Goal: Information Seeking & Learning: Learn about a topic

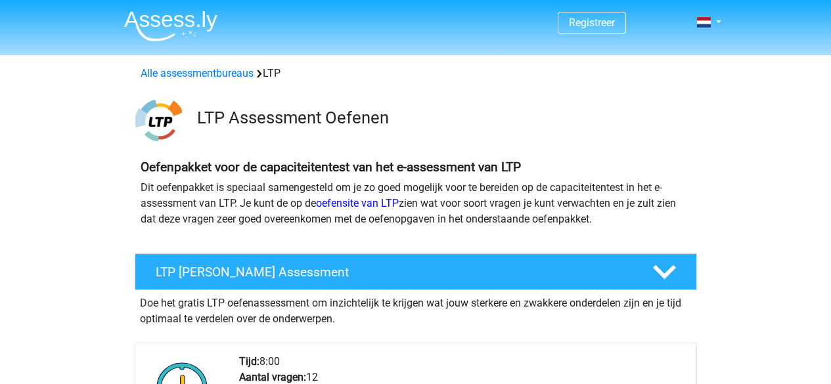
scroll to position [79, 0]
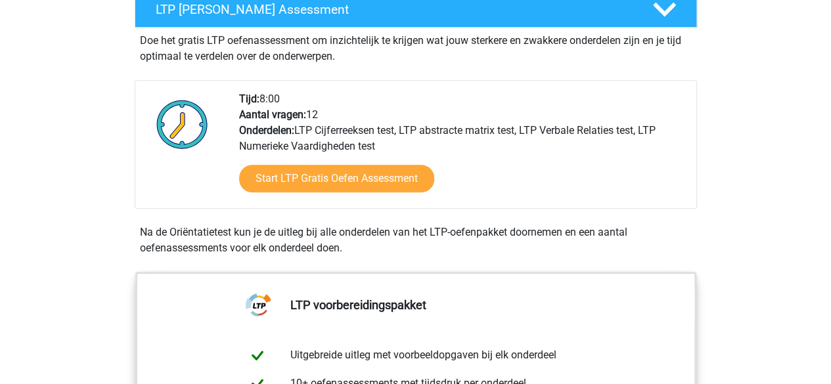
scroll to position [289, 0]
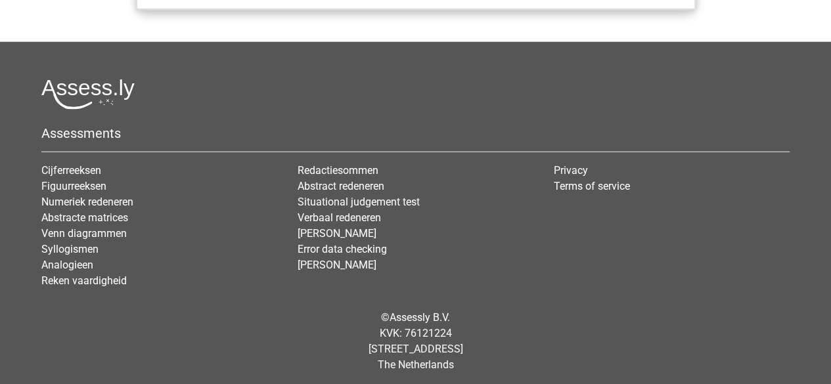
scroll to position [1657, 0]
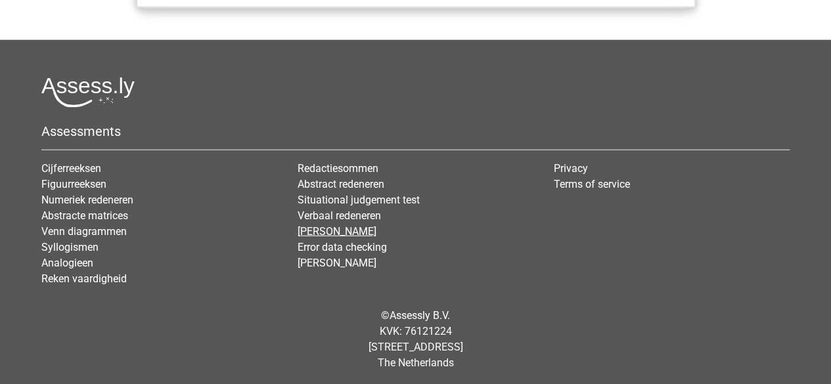
click at [352, 227] on link "[PERSON_NAME]" at bounding box center [336, 231] width 79 height 12
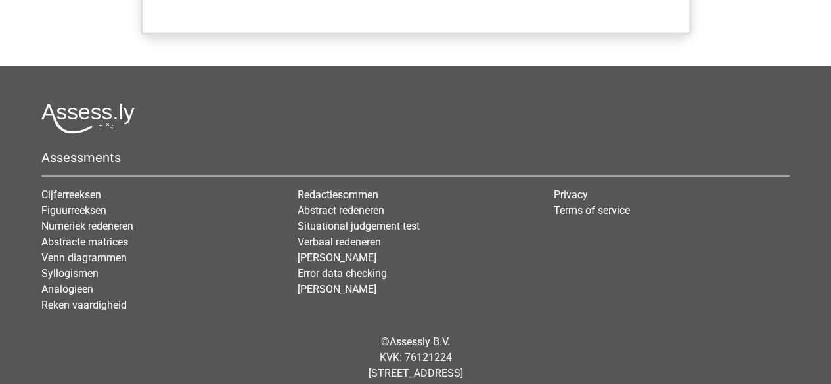
scroll to position [1240, 0]
